Goal: Check status: Check status

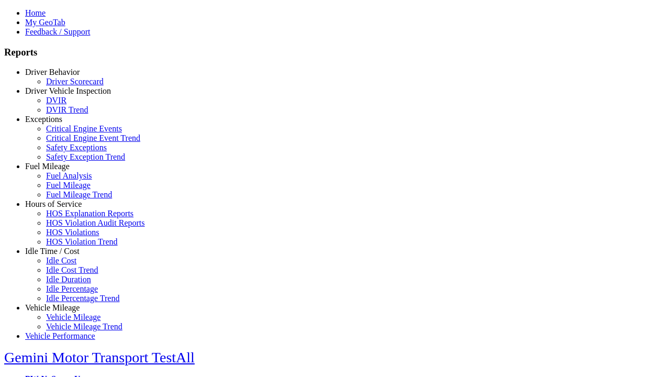
click at [60, 123] on link "Exceptions" at bounding box center [43, 119] width 37 height 9
click at [68, 133] on link "Critical Engine Events" at bounding box center [84, 128] width 76 height 9
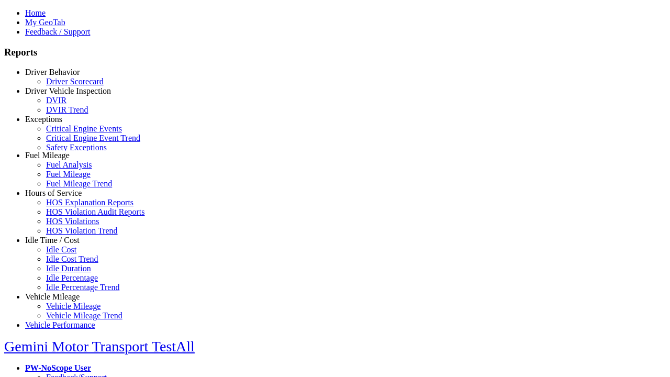
scroll to position [5, 0]
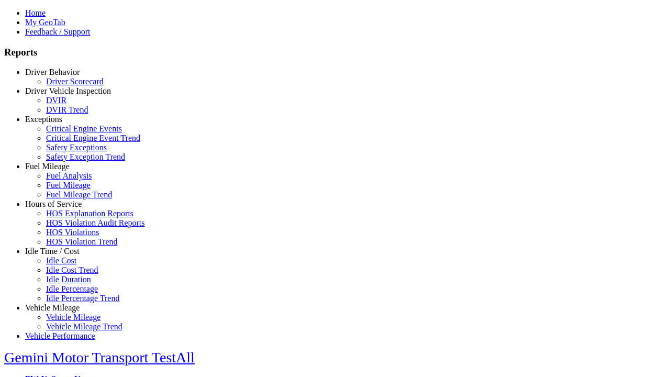
type input "**********"
